Goal: Transaction & Acquisition: Purchase product/service

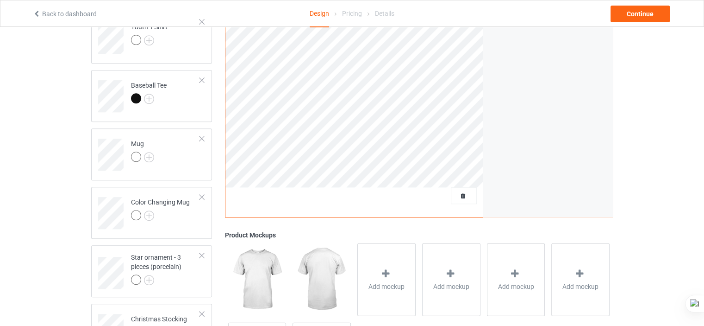
scroll to position [528, 0]
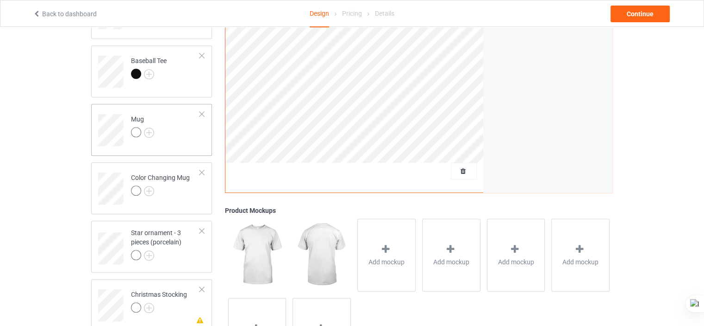
click at [187, 142] on td "Mug" at bounding box center [165, 126] width 79 height 38
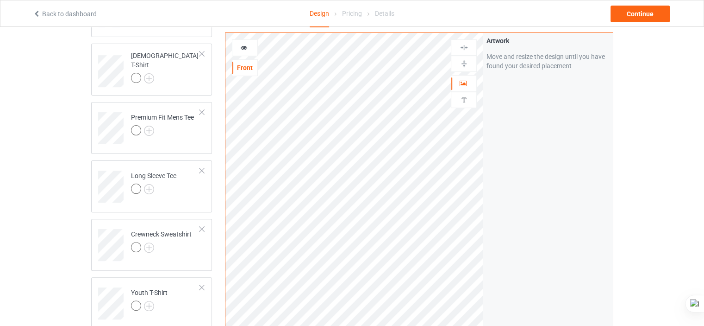
scroll to position [244, 0]
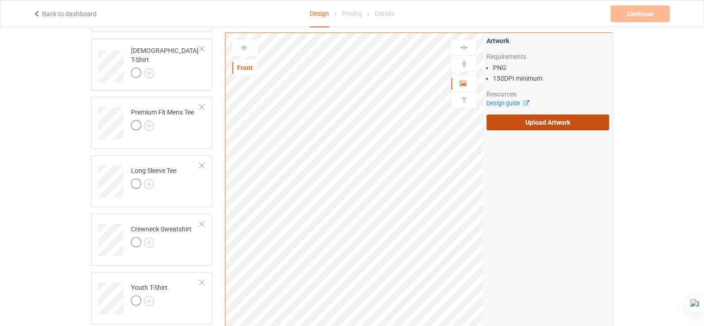
click at [524, 128] on label "Upload Artwork" at bounding box center [548, 122] width 123 height 16
click at [0, 0] on input "Upload Artwork" at bounding box center [0, 0] width 0 height 0
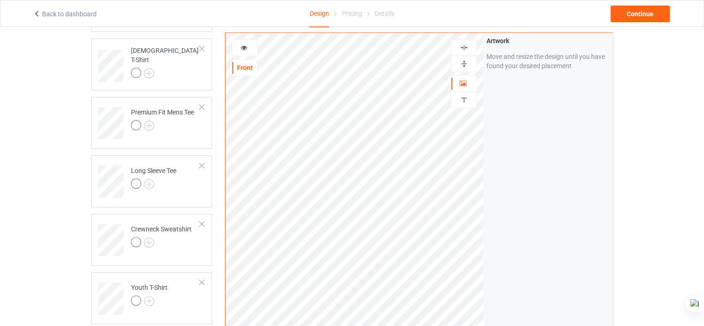
click at [239, 47] on div at bounding box center [244, 47] width 25 height 9
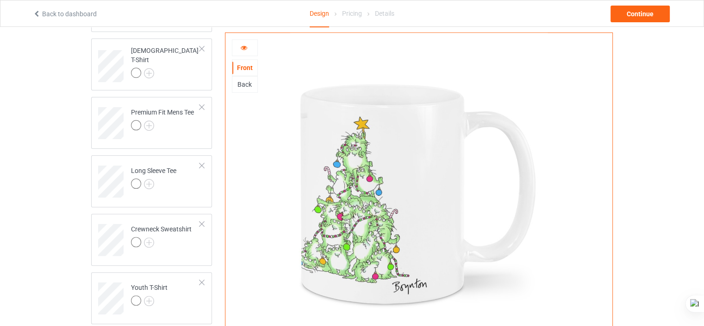
click at [239, 47] on div at bounding box center [244, 47] width 25 height 9
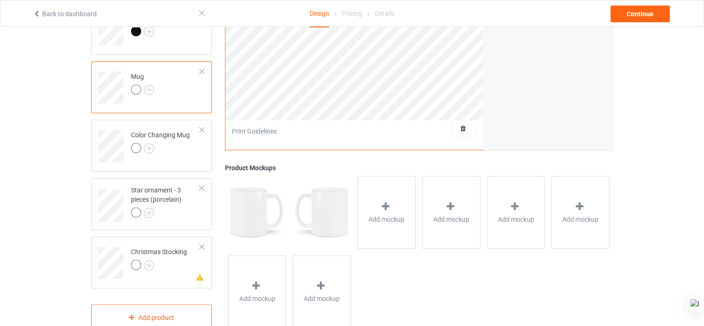
scroll to position [572, 0]
click at [175, 207] on div at bounding box center [165, 212] width 69 height 13
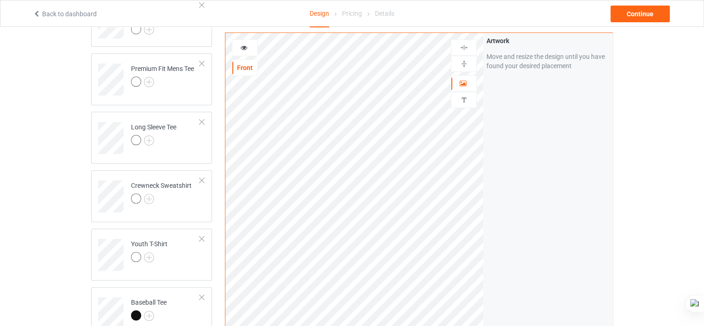
scroll to position [295, 0]
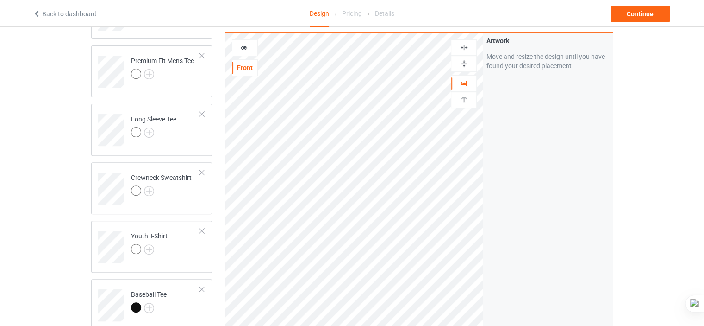
click at [243, 47] on icon at bounding box center [244, 46] width 8 height 6
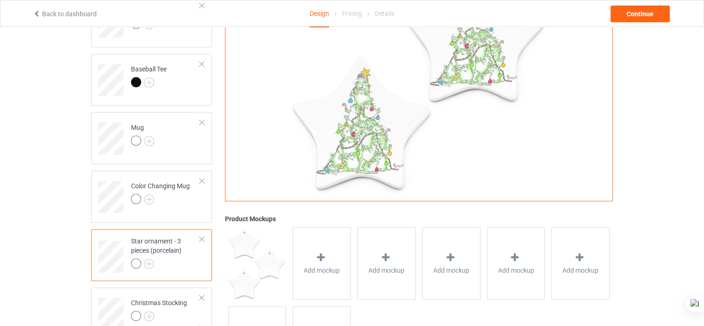
scroll to position [595, 0]
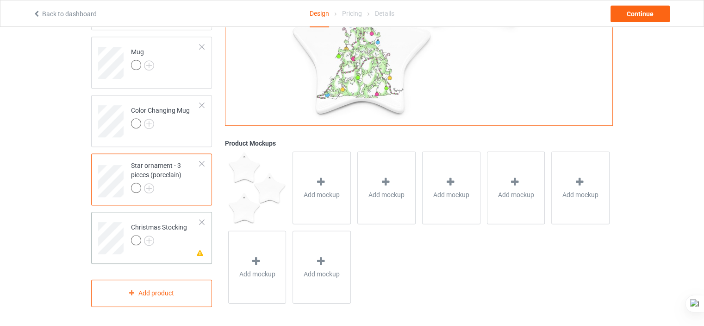
click at [173, 251] on td "Missing artwork on 3 side(s) Christmas Stocking" at bounding box center [165, 234] width 79 height 38
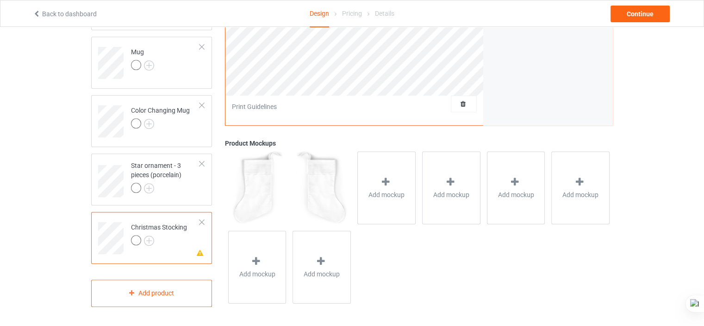
drag, startPoint x: 689, startPoint y: 237, endPoint x: 711, endPoint y: 259, distance: 31.1
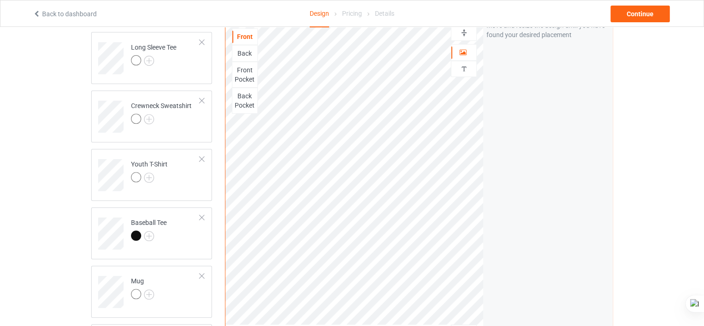
scroll to position [363, 0]
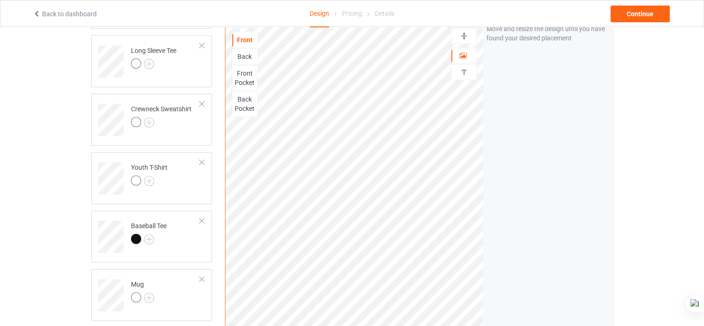
click at [251, 52] on div "Back" at bounding box center [244, 56] width 25 height 9
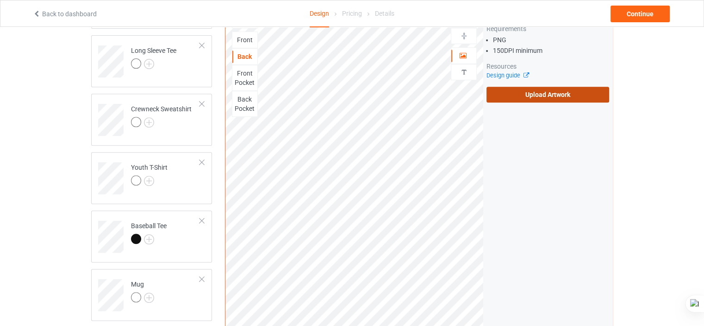
click at [515, 99] on label "Upload Artwork" at bounding box center [548, 95] width 123 height 16
click at [0, 0] on input "Upload Artwork" at bounding box center [0, 0] width 0 height 0
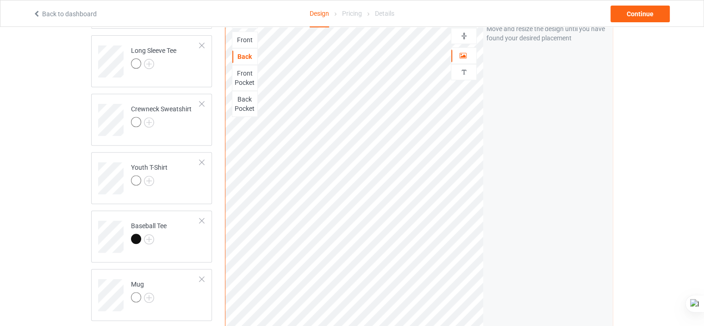
scroll to position [79, 0]
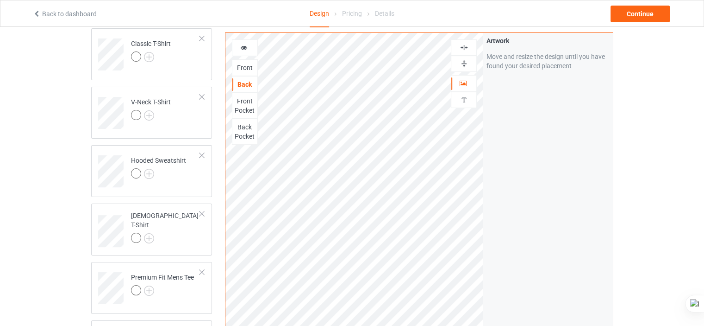
click at [241, 49] on icon at bounding box center [244, 46] width 8 height 6
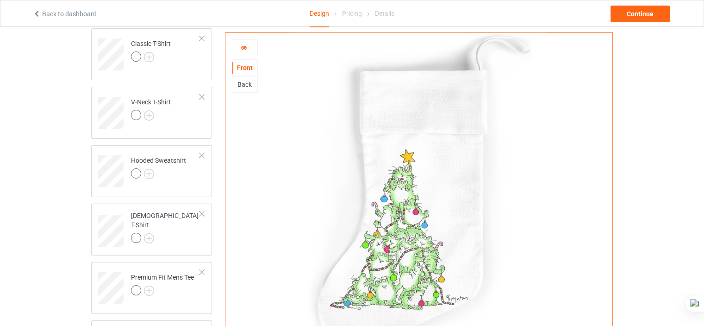
click at [246, 86] on div "Back" at bounding box center [244, 84] width 25 height 9
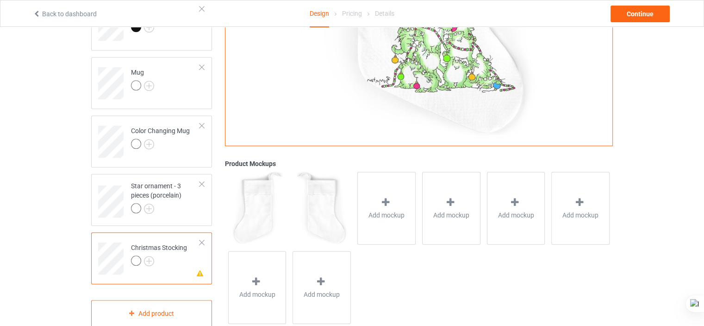
scroll to position [595, 0]
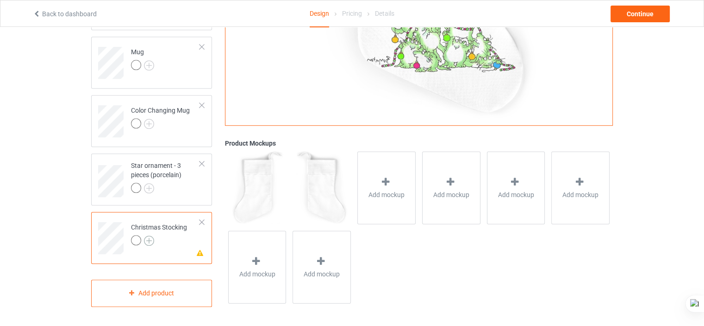
click at [150, 241] on img at bounding box center [149, 240] width 10 height 10
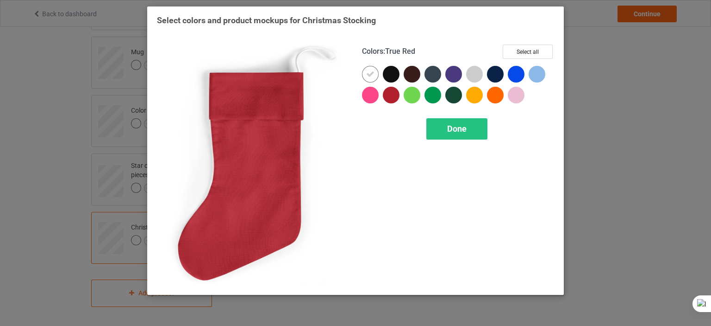
click at [391, 98] on div at bounding box center [391, 95] width 17 height 17
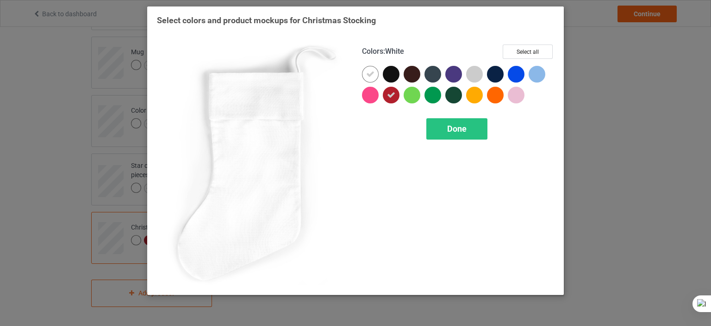
click at [368, 68] on div at bounding box center [370, 74] width 17 height 17
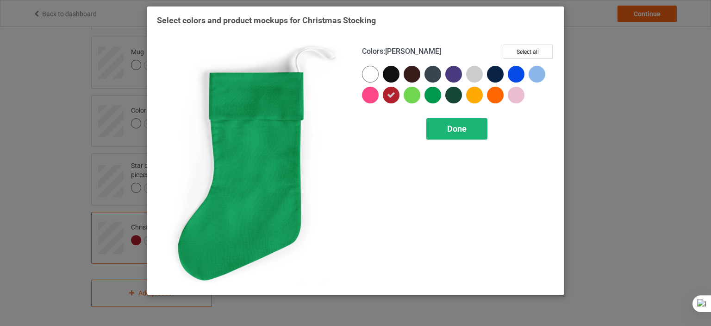
click at [464, 125] on span "Done" at bounding box center [456, 129] width 19 height 10
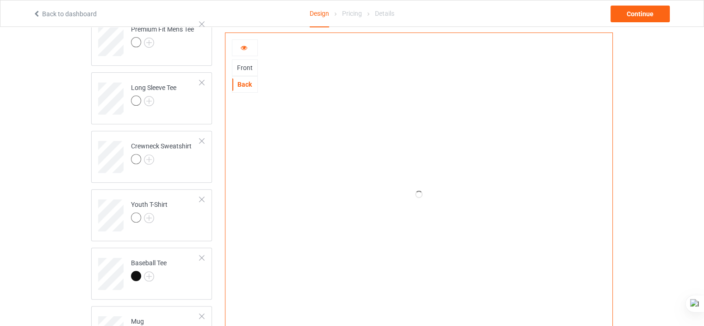
scroll to position [328, 0]
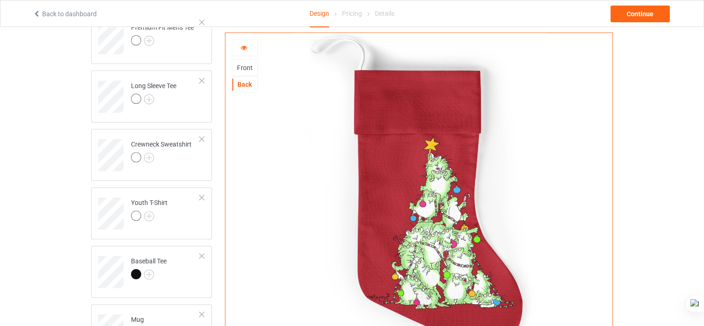
click at [250, 69] on div "Front" at bounding box center [244, 67] width 25 height 9
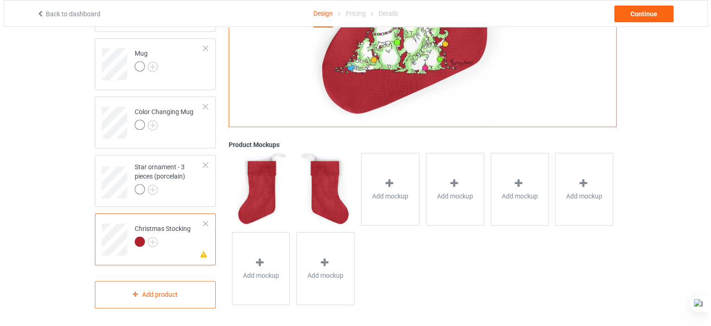
scroll to position [595, 0]
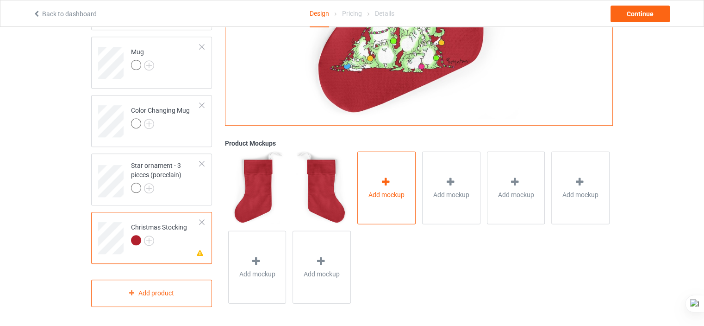
click at [372, 173] on div "Add mockup" at bounding box center [386, 187] width 58 height 73
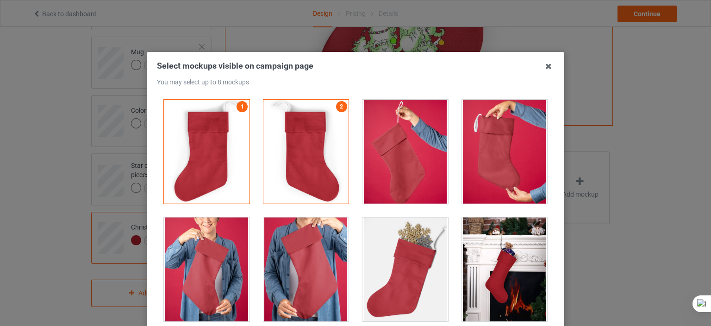
drag, startPoint x: 711, startPoint y: 111, endPoint x: 707, endPoint y: 161, distance: 50.1
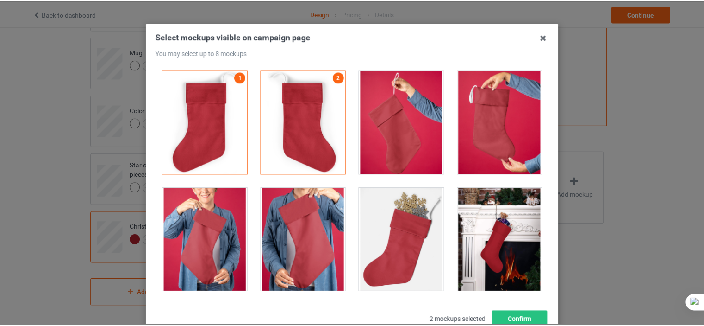
scroll to position [33, 0]
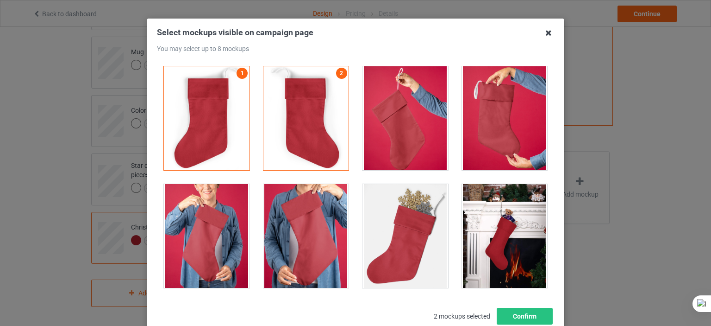
click at [547, 32] on icon at bounding box center [548, 32] width 15 height 15
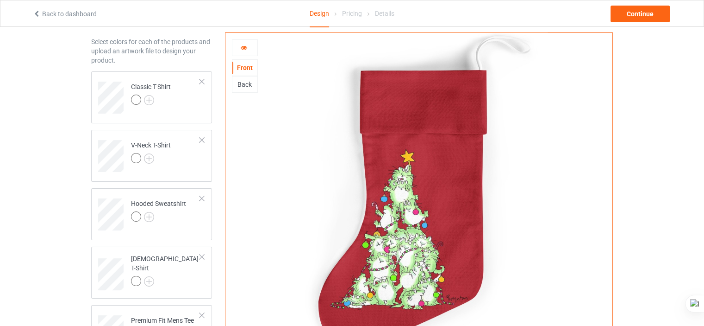
scroll to position [0, 0]
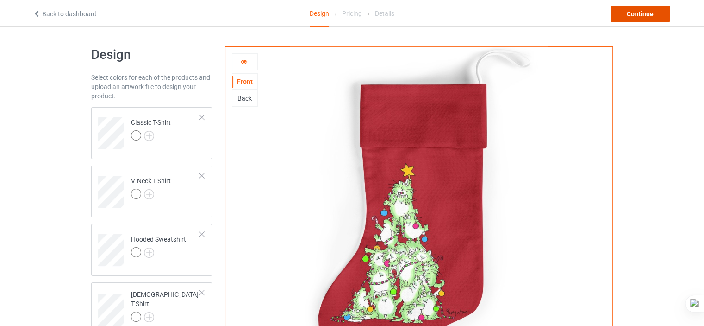
click at [641, 12] on div "Continue" at bounding box center [640, 14] width 59 height 17
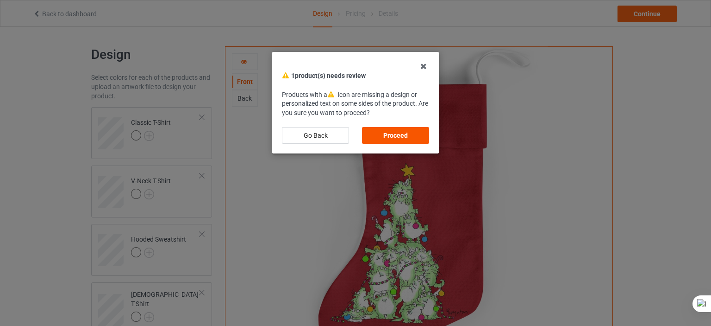
click at [409, 138] on div "Proceed" at bounding box center [395, 135] width 67 height 17
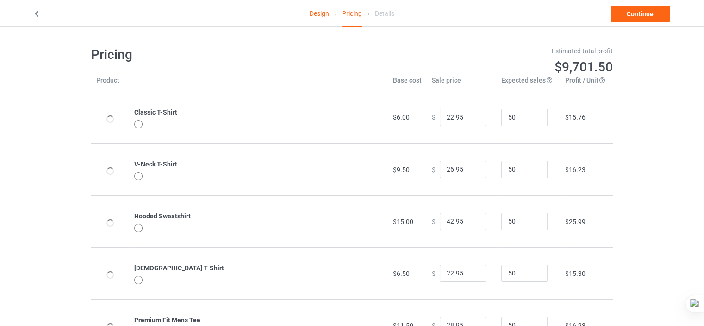
type input "26.95"
type input "30.95"
type input "46.95"
type input "26.95"
type input "32.95"
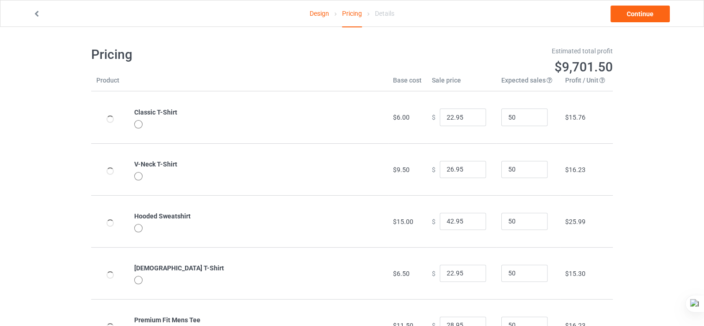
type input "31.95"
type input "39.95"
type input "26.95"
type input "39.95"
click at [317, 14] on link "Design" at bounding box center [319, 13] width 19 height 26
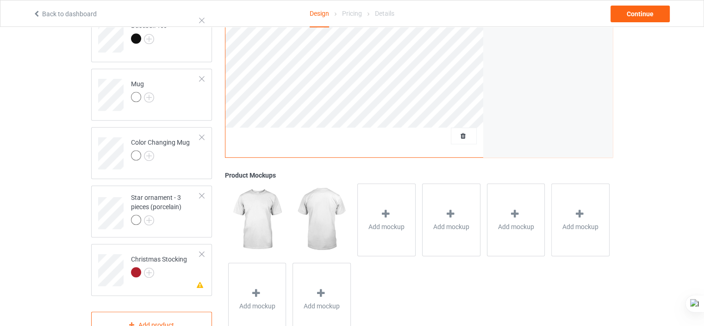
scroll to position [565, 0]
click at [178, 261] on div "Christmas Stocking" at bounding box center [159, 264] width 56 height 22
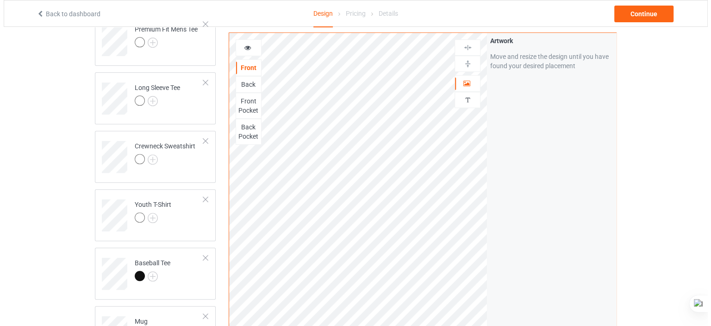
scroll to position [326, 0]
click at [245, 83] on div "Back" at bounding box center [244, 84] width 25 height 9
click at [244, 115] on div "Front Pocket" at bounding box center [245, 106] width 26 height 26
click at [244, 106] on div "Front Pocket" at bounding box center [244, 105] width 25 height 19
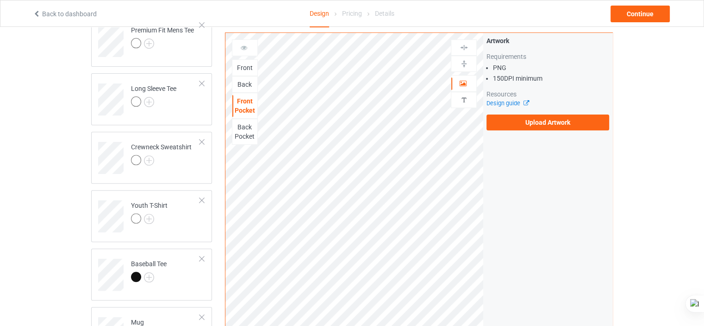
click at [244, 131] on div "Back Pocket" at bounding box center [244, 131] width 25 height 19
click at [646, 13] on div "Continue" at bounding box center [640, 14] width 59 height 17
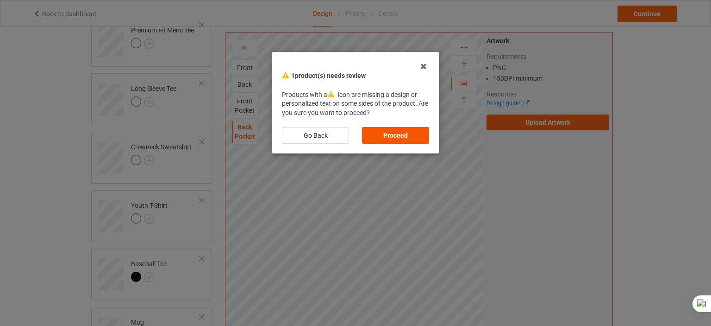
click at [407, 129] on div "Proceed" at bounding box center [395, 135] width 67 height 17
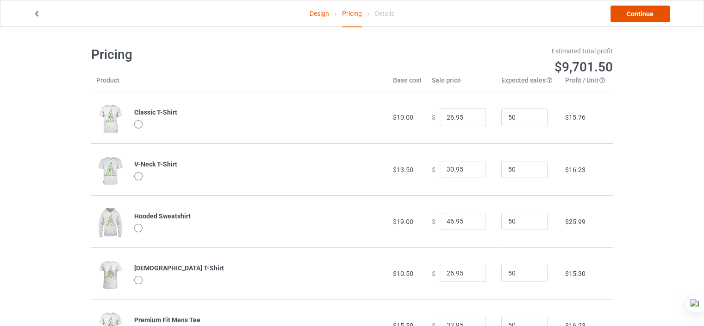
click at [641, 16] on link "Continue" at bounding box center [640, 14] width 59 height 17
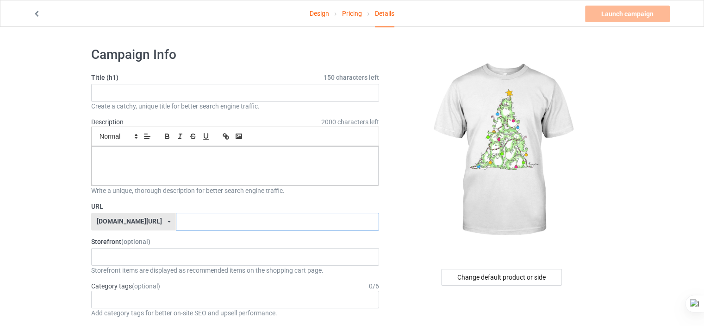
click at [232, 223] on input "text" at bounding box center [277, 222] width 203 height 18
type input "christmas-shirt-by-san-dra-high-quality-25"
click at [204, 170] on div at bounding box center [235, 165] width 287 height 39
click at [165, 89] on input "text" at bounding box center [235, 93] width 288 height 18
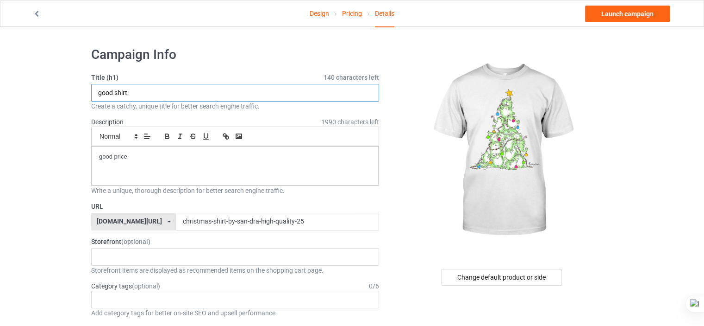
type input "good shirt"
click at [650, 9] on link "Launch campaign" at bounding box center [627, 14] width 85 height 17
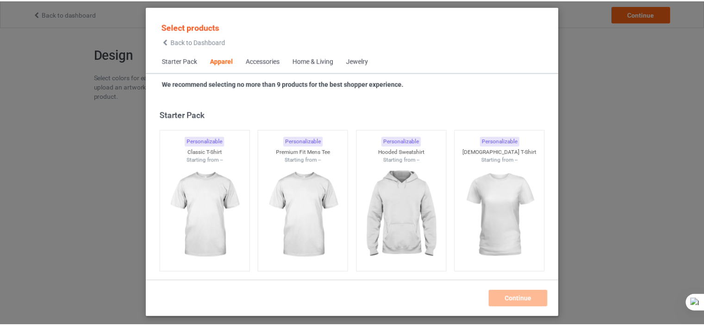
scroll to position [345, 0]
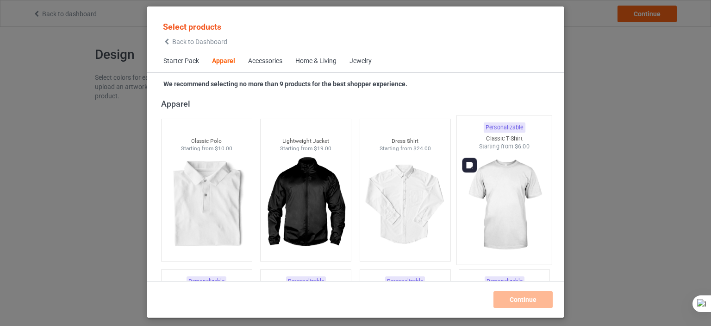
click at [524, 192] on img at bounding box center [504, 204] width 87 height 109
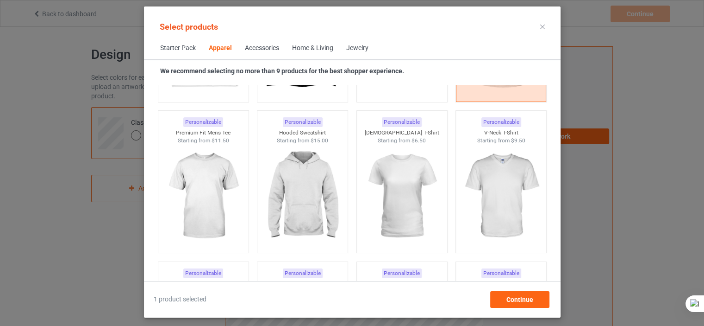
scroll to position [522, 0]
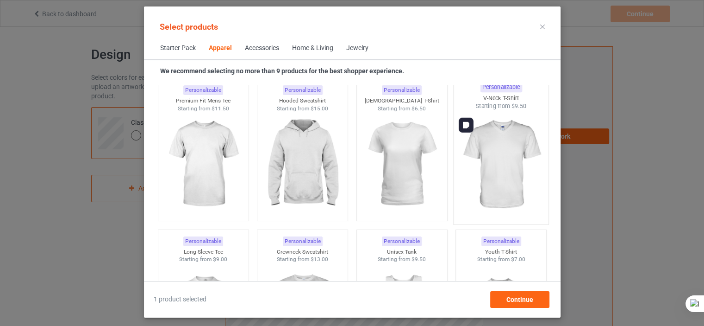
click at [495, 142] on img at bounding box center [500, 164] width 87 height 109
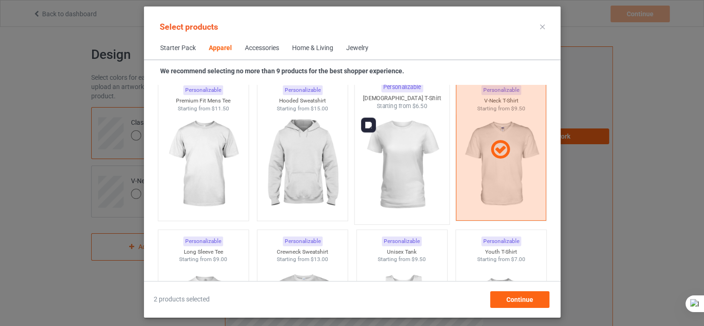
click at [411, 158] on img at bounding box center [401, 164] width 87 height 109
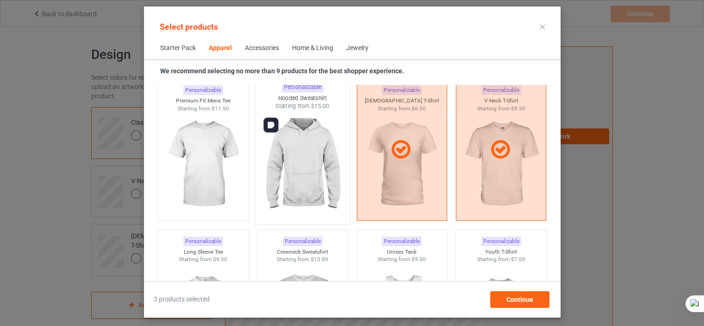
click at [322, 168] on img at bounding box center [302, 164] width 87 height 109
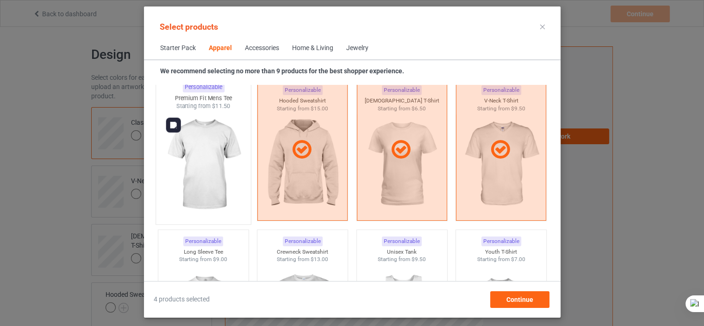
click at [206, 165] on img at bounding box center [203, 164] width 87 height 109
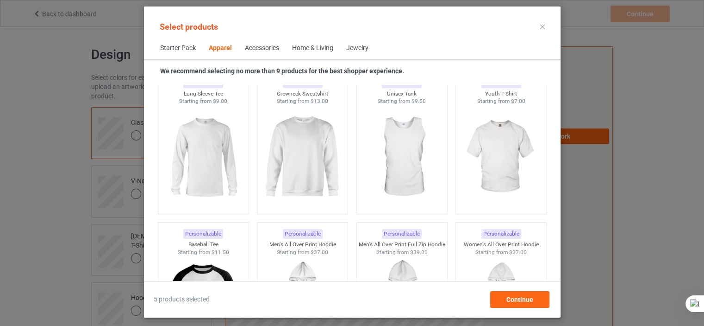
scroll to position [696, 0]
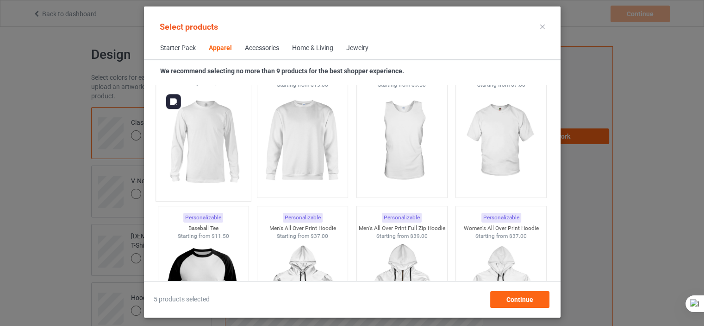
click at [207, 168] on img at bounding box center [203, 141] width 87 height 109
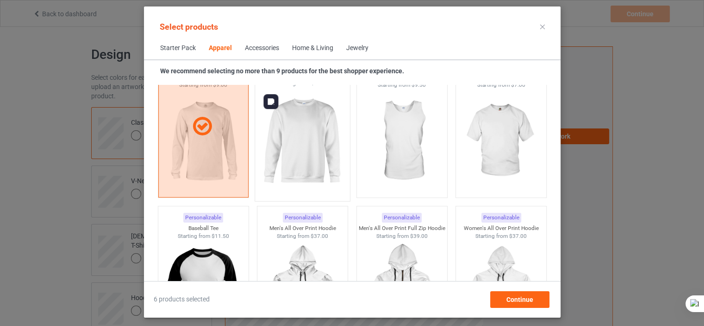
click at [296, 149] on img at bounding box center [302, 141] width 87 height 109
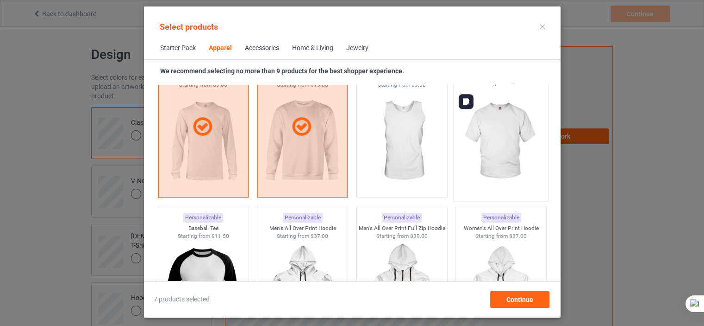
click at [509, 141] on img at bounding box center [500, 141] width 87 height 109
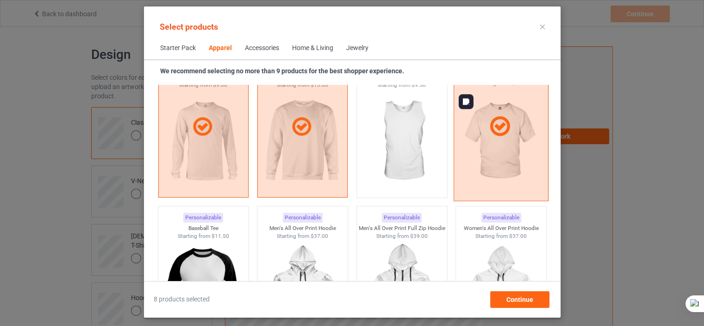
click at [509, 141] on div at bounding box center [501, 126] width 95 height 149
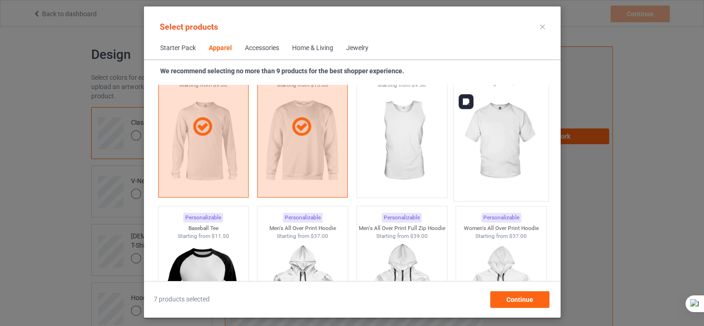
click at [503, 137] on img at bounding box center [500, 141] width 87 height 109
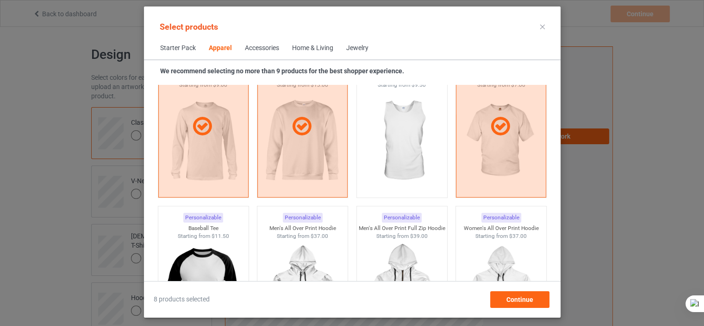
click at [266, 53] on span "Accessories" at bounding box center [261, 48] width 47 height 22
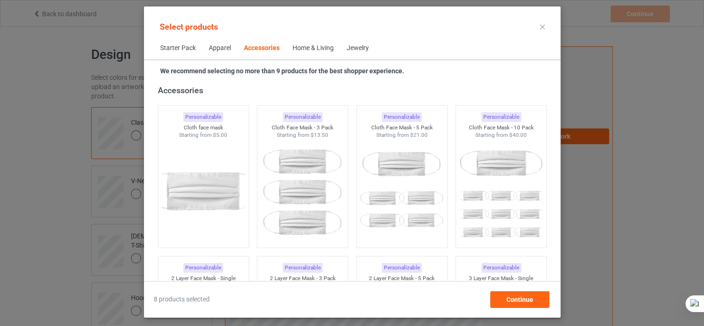
click at [317, 46] on div "Home & Living" at bounding box center [313, 48] width 41 height 9
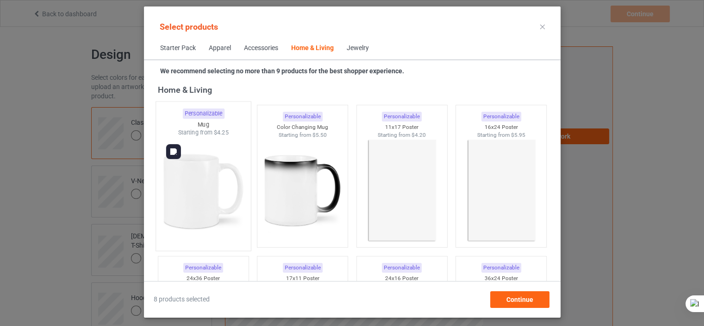
click at [231, 225] on img at bounding box center [203, 191] width 87 height 109
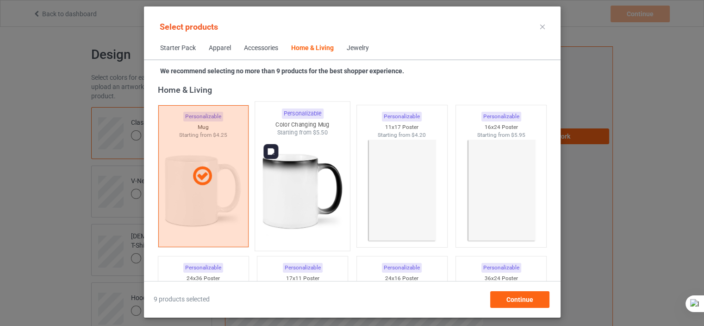
click at [291, 199] on img at bounding box center [302, 191] width 87 height 109
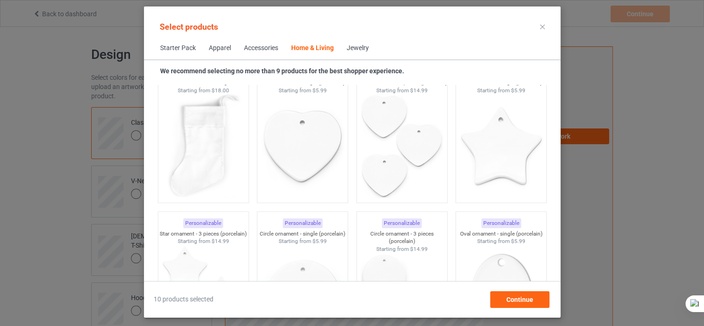
scroll to position [6315, 0]
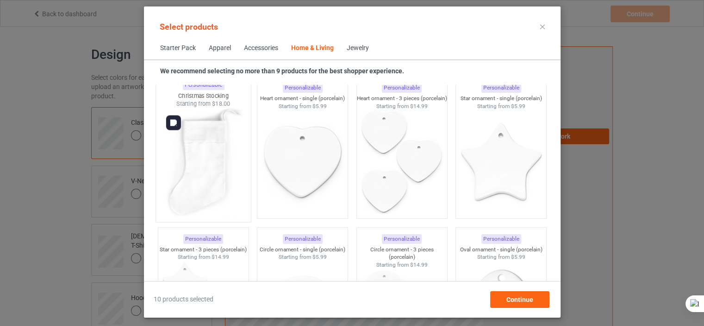
click at [188, 179] on img at bounding box center [203, 162] width 87 height 109
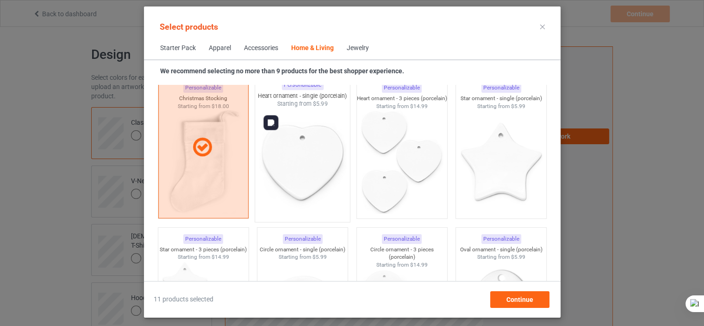
click at [320, 163] on img at bounding box center [302, 162] width 87 height 109
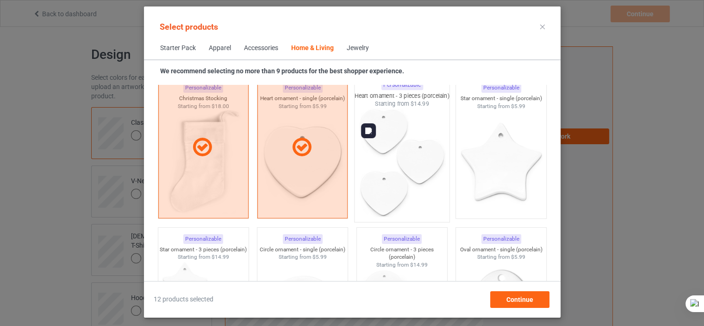
click at [379, 162] on img at bounding box center [401, 162] width 87 height 109
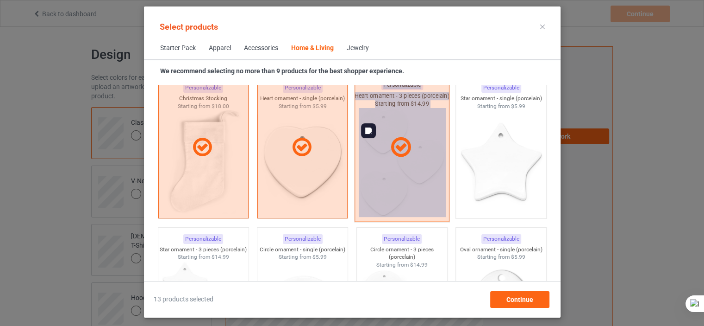
click at [379, 162] on div at bounding box center [401, 147] width 95 height 149
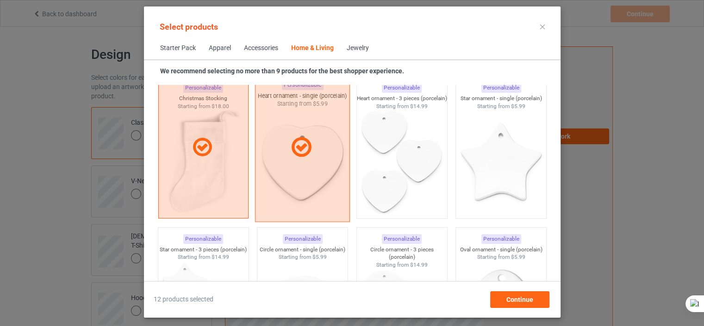
click at [316, 166] on div at bounding box center [302, 147] width 95 height 149
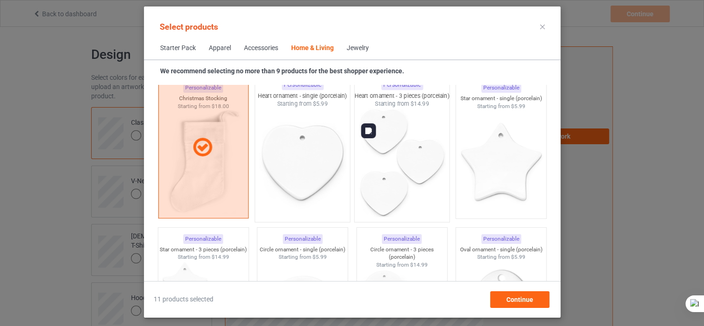
click at [387, 163] on img at bounding box center [401, 162] width 87 height 109
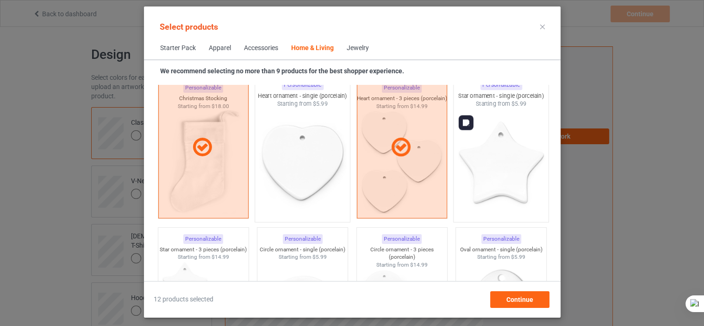
click at [520, 170] on img at bounding box center [500, 162] width 87 height 109
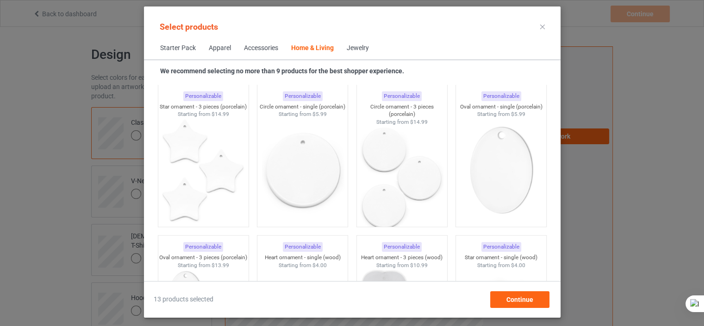
scroll to position [6442, 0]
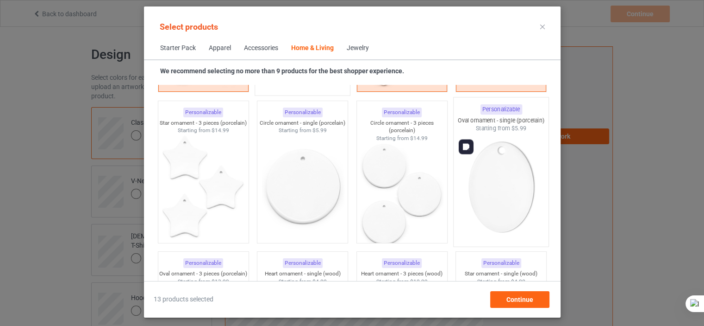
click at [500, 214] on img at bounding box center [500, 186] width 87 height 109
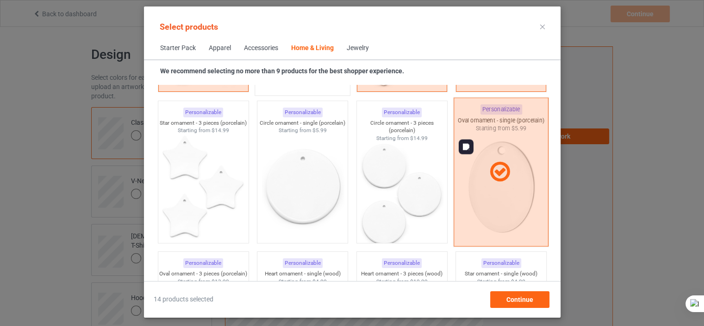
click at [500, 214] on div at bounding box center [501, 171] width 95 height 149
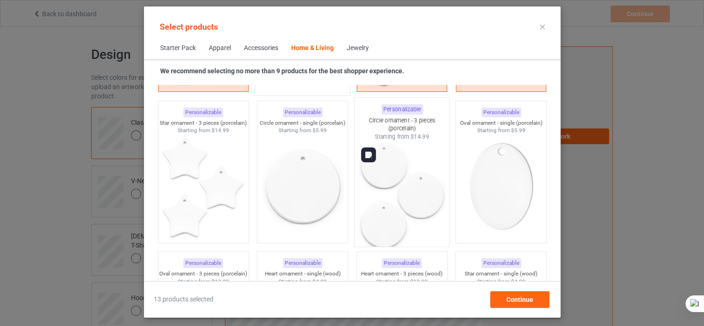
click at [407, 200] on img at bounding box center [401, 194] width 87 height 109
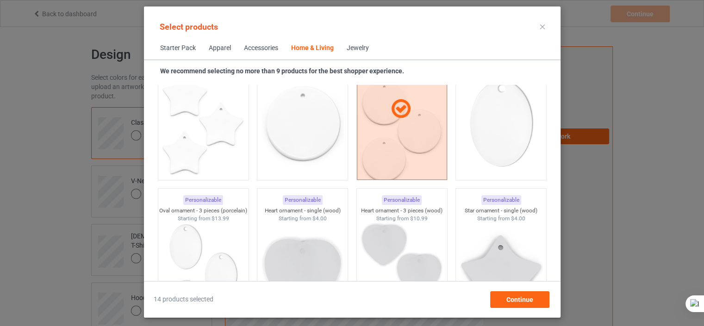
scroll to position [6522, 0]
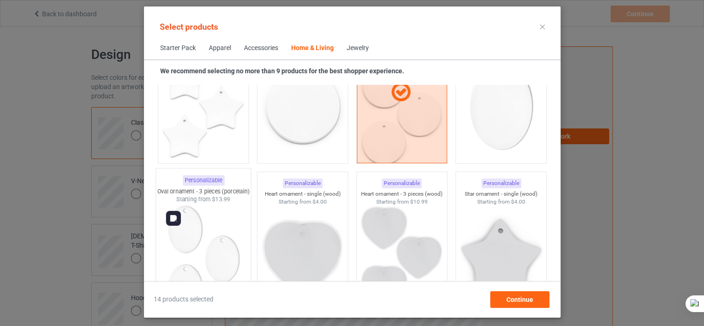
click at [175, 249] on img at bounding box center [203, 257] width 87 height 109
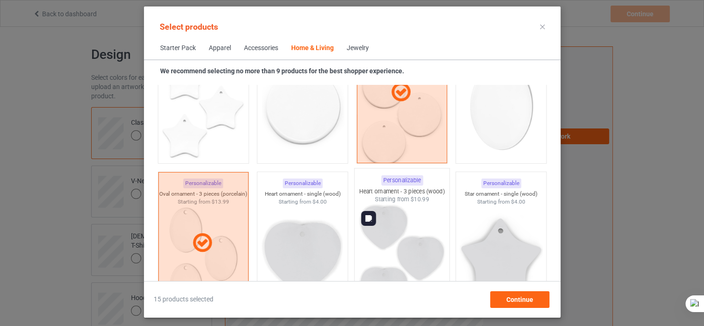
click at [422, 239] on img at bounding box center [401, 257] width 87 height 109
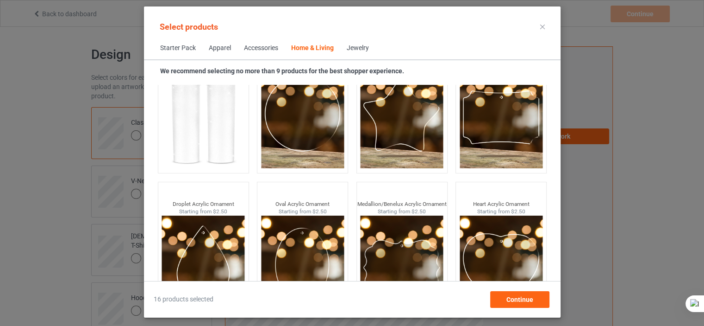
scroll to position [7312, 0]
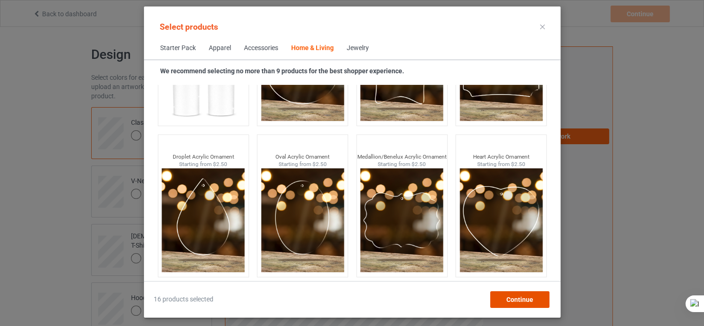
click at [513, 300] on span "Continue" at bounding box center [519, 298] width 27 height 7
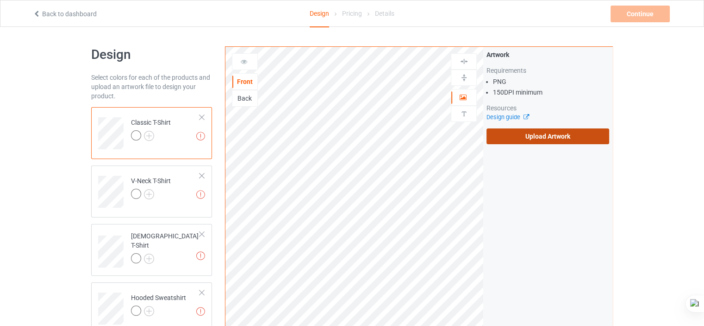
click at [515, 128] on label "Upload Artwork" at bounding box center [548, 136] width 123 height 16
click at [0, 0] on input "Upload Artwork" at bounding box center [0, 0] width 0 height 0
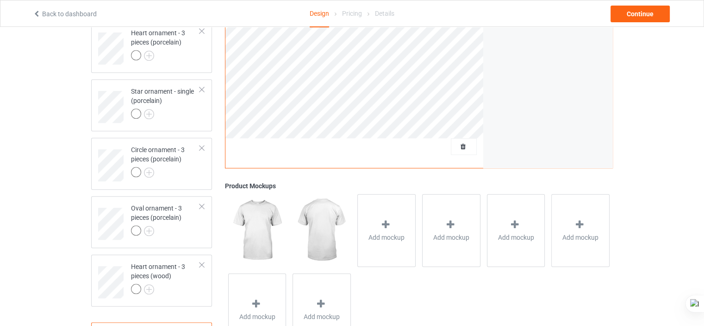
scroll to position [733, 0]
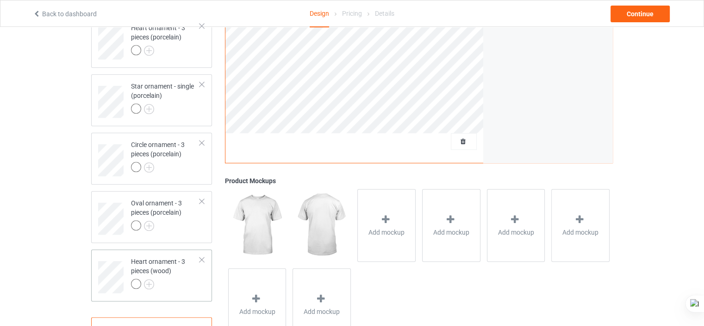
click at [200, 260] on div at bounding box center [202, 259] width 6 height 6
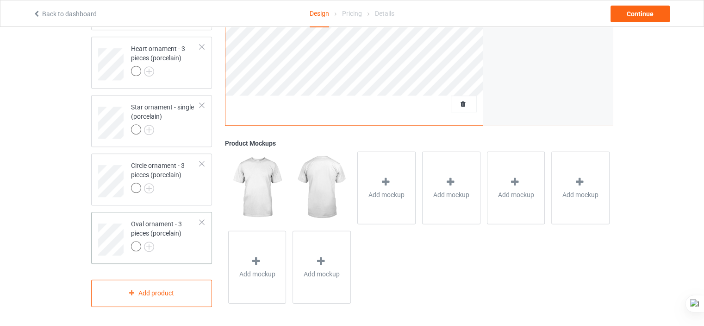
click at [200, 224] on div at bounding box center [202, 222] width 6 height 6
click at [202, 220] on div at bounding box center [202, 222] width 6 height 6
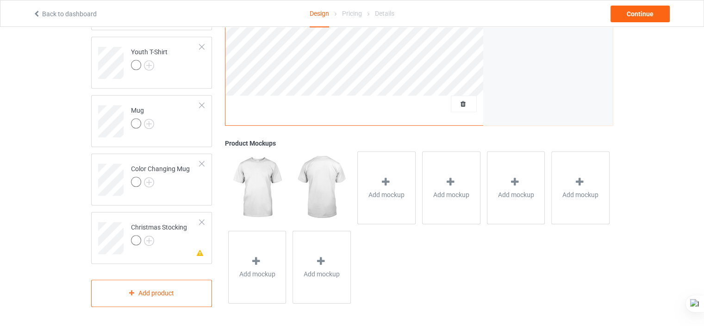
click at [202, 220] on div at bounding box center [202, 222] width 6 height 6
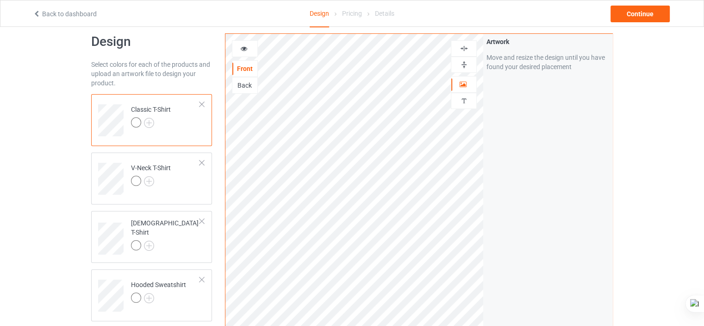
scroll to position [13, 0]
click at [148, 123] on img at bounding box center [149, 122] width 10 height 10
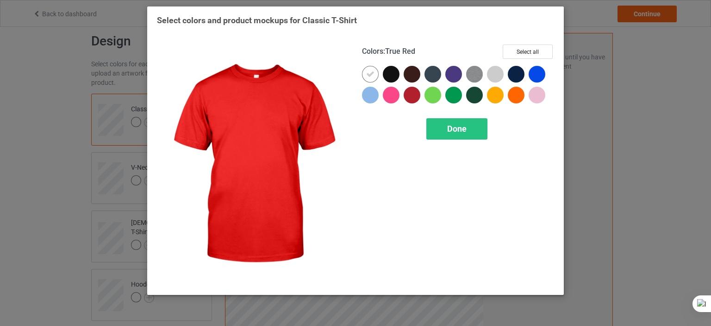
click at [413, 95] on div at bounding box center [412, 95] width 17 height 17
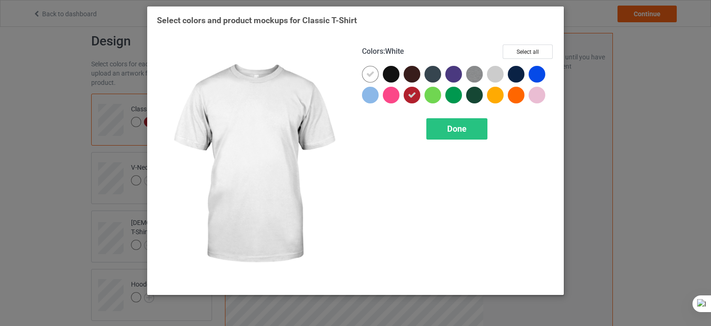
click at [375, 78] on div at bounding box center [370, 74] width 17 height 17
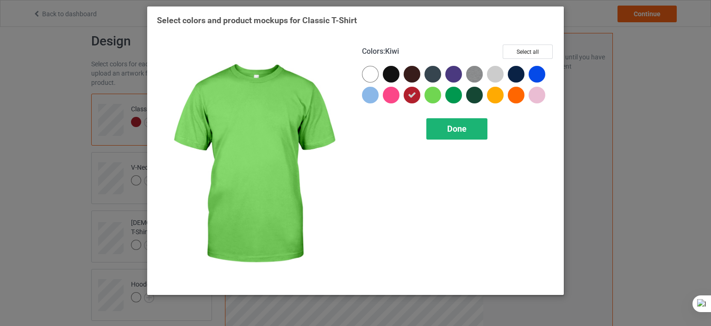
click at [453, 129] on span "Done" at bounding box center [456, 129] width 19 height 10
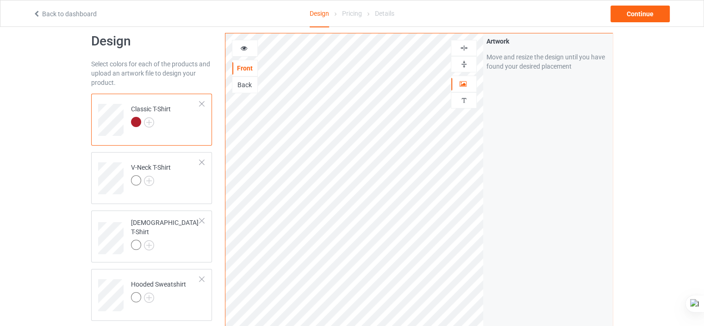
click at [244, 45] on icon at bounding box center [244, 47] width 8 height 6
